Goal: Find specific page/section: Find specific page/section

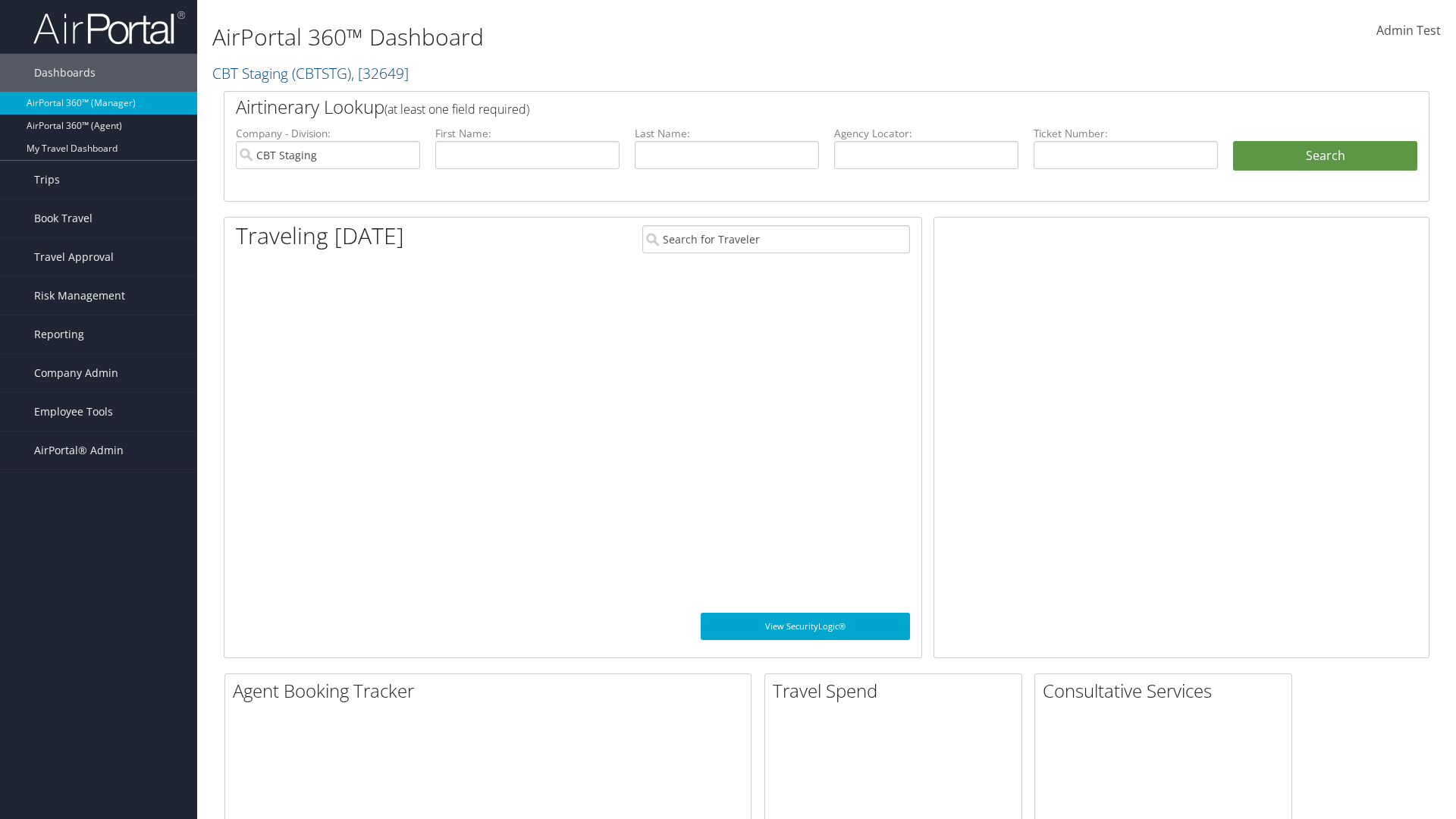
click at [99, 373] on span "Company Admin" at bounding box center [76, 373] width 84 height 38
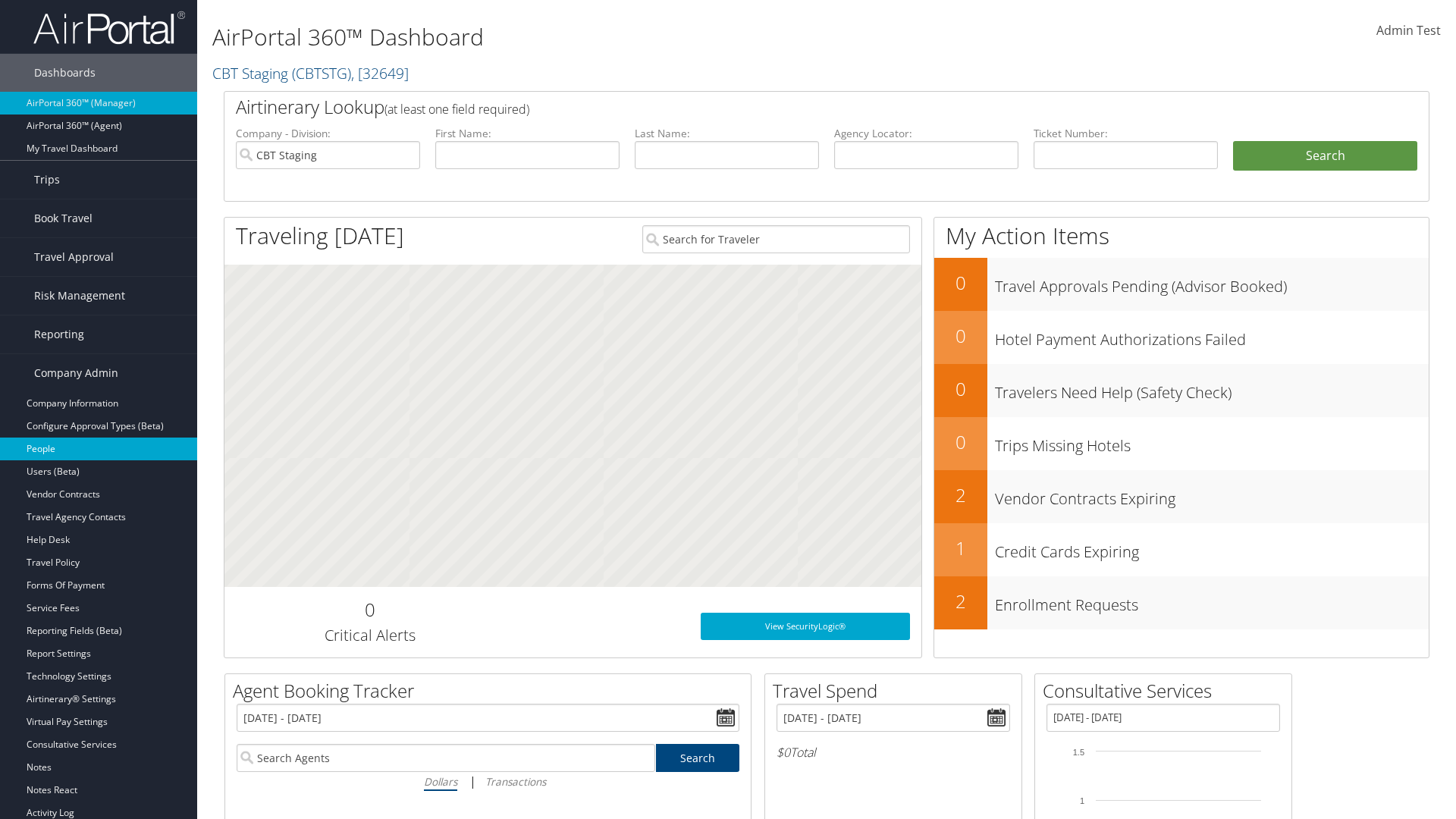
click at [99, 449] on link "People" at bounding box center [99, 449] width 197 height 23
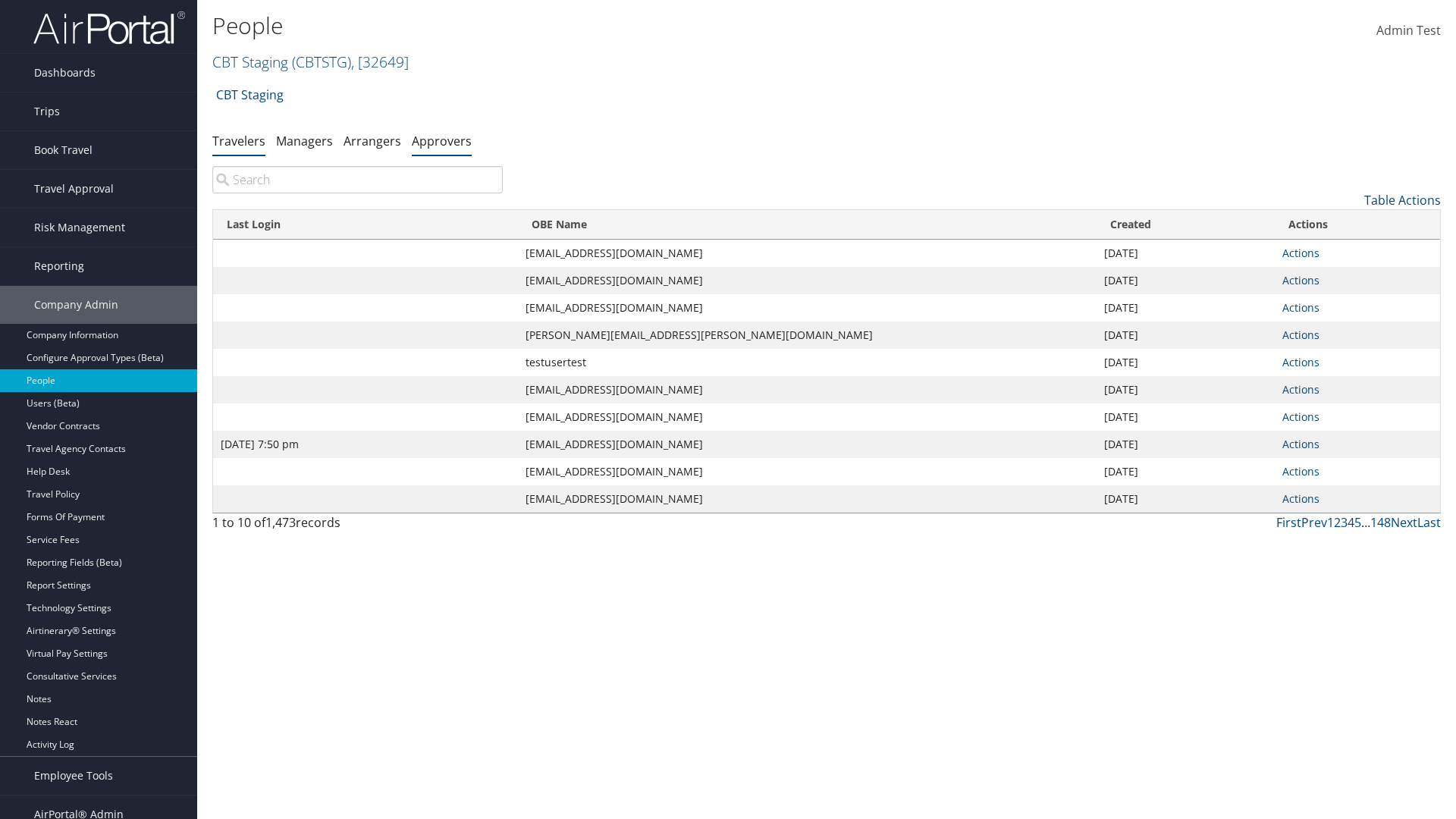
click at [441, 141] on link "Approvers" at bounding box center [441, 141] width 60 height 17
